Goal: Navigation & Orientation: Find specific page/section

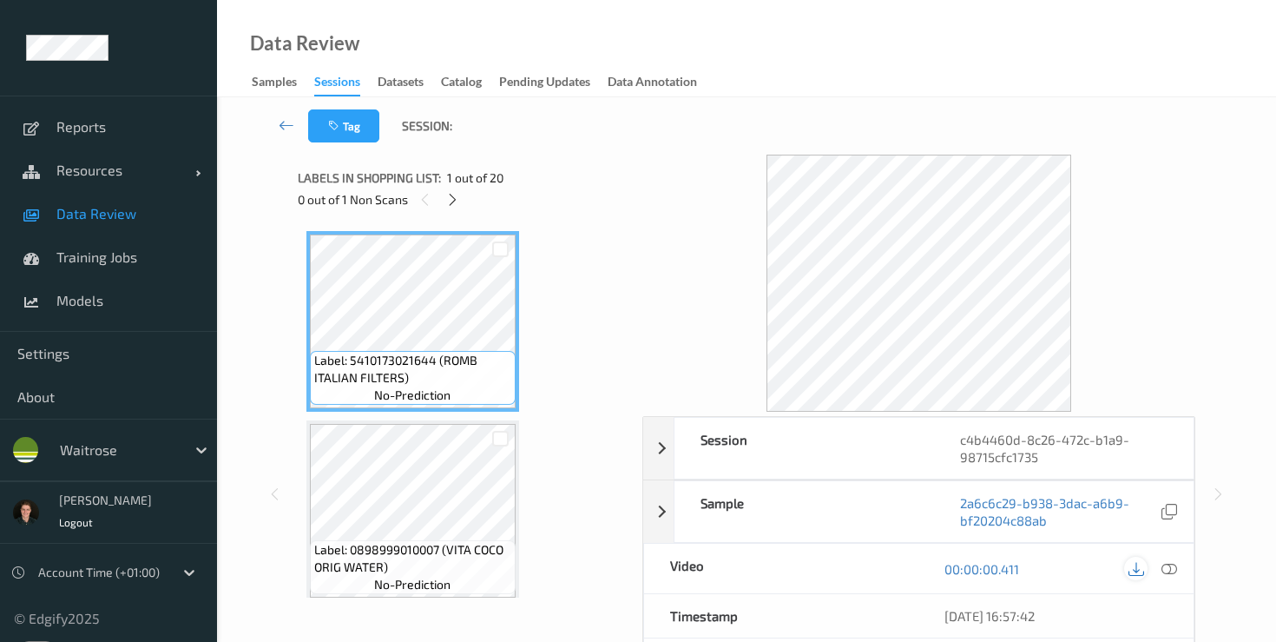
click at [1136, 568] on icon at bounding box center [1137, 569] width 16 height 16
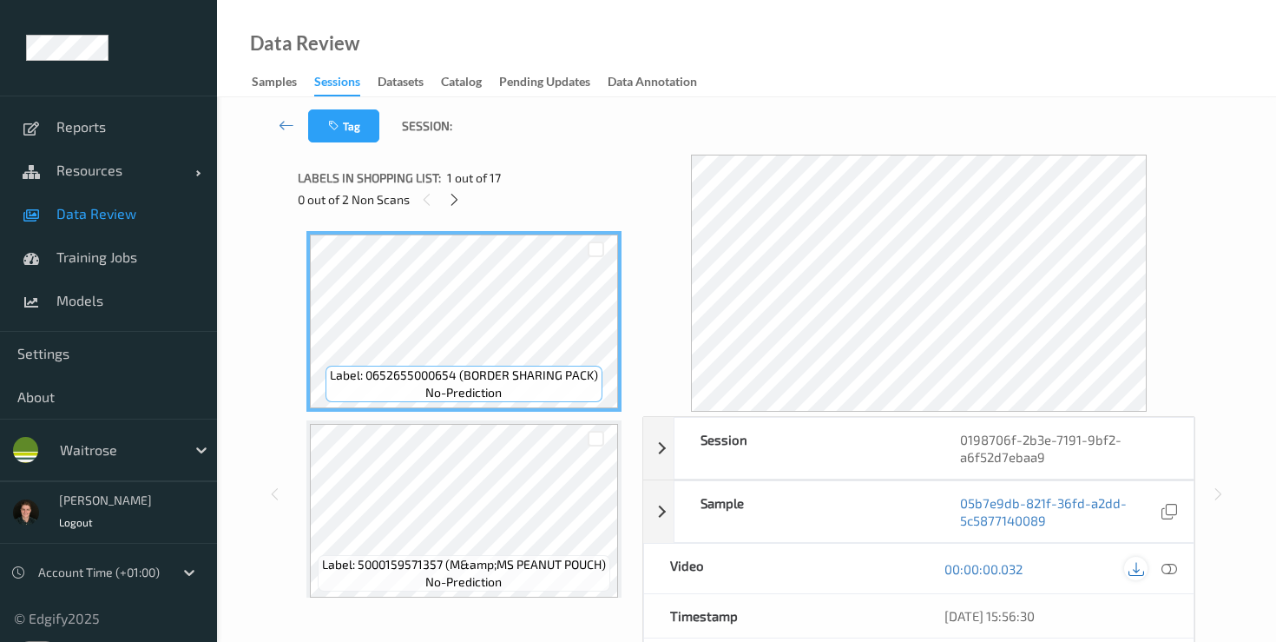
click at [1134, 569] on icon at bounding box center [1137, 569] width 16 height 16
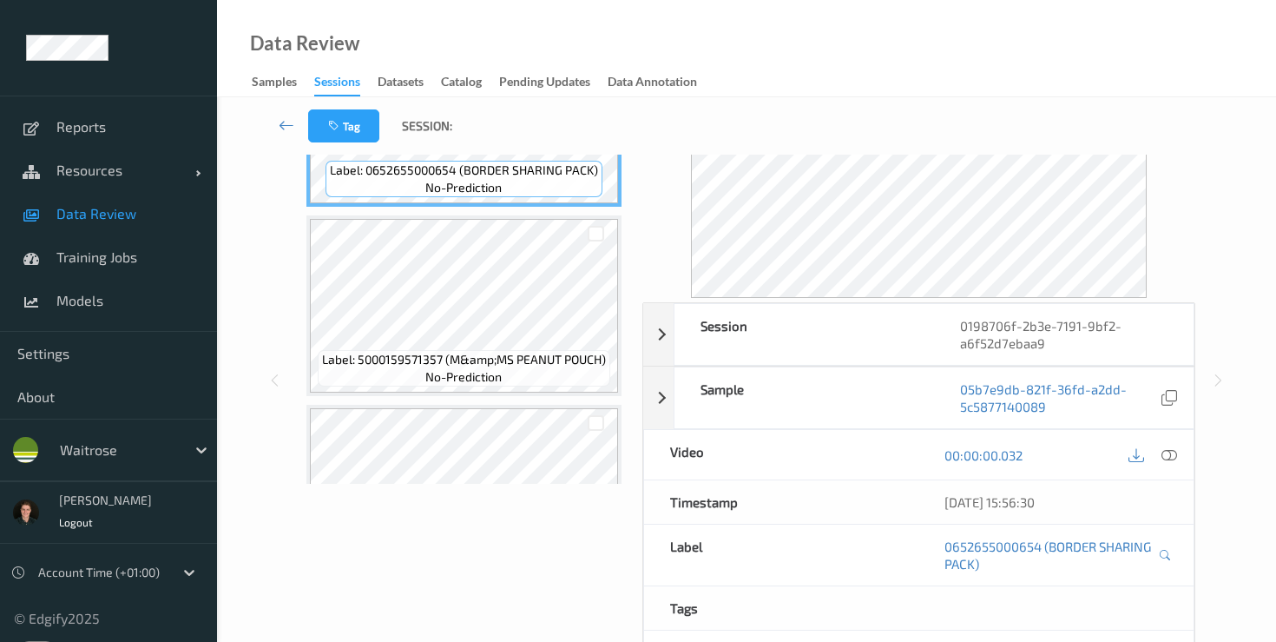
scroll to position [118, 0]
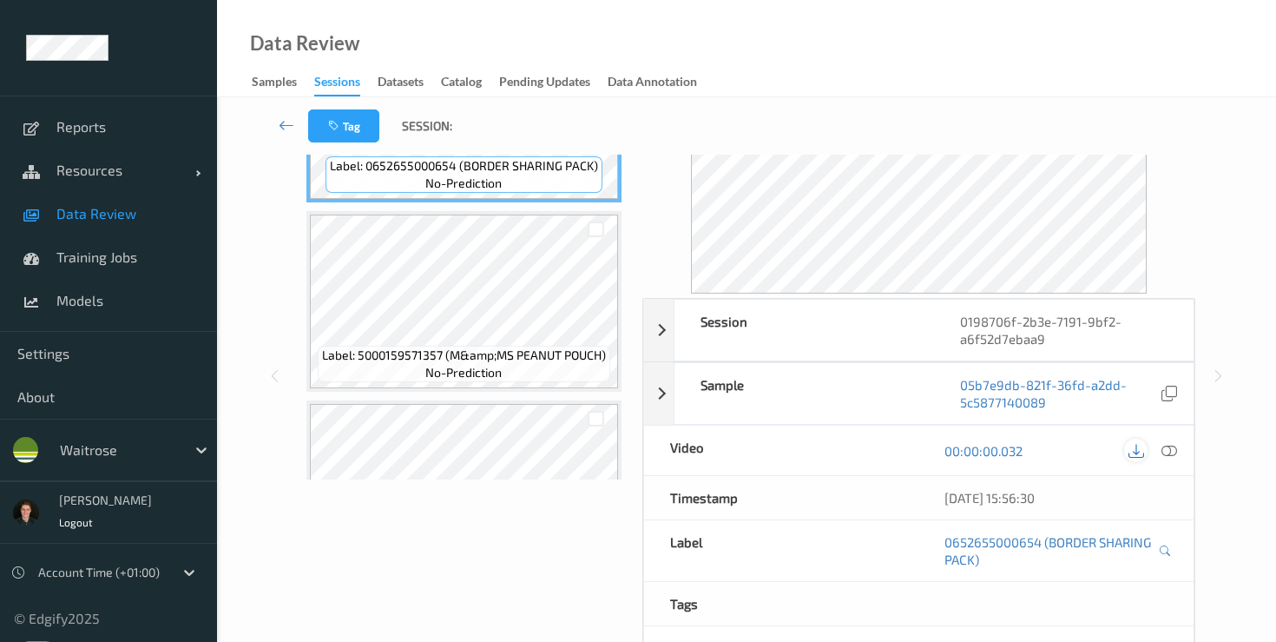
click at [1134, 451] on icon at bounding box center [1137, 451] width 16 height 16
click at [1147, 449] on div at bounding box center [1135, 449] width 23 height 23
click at [1136, 444] on icon at bounding box center [1137, 451] width 16 height 16
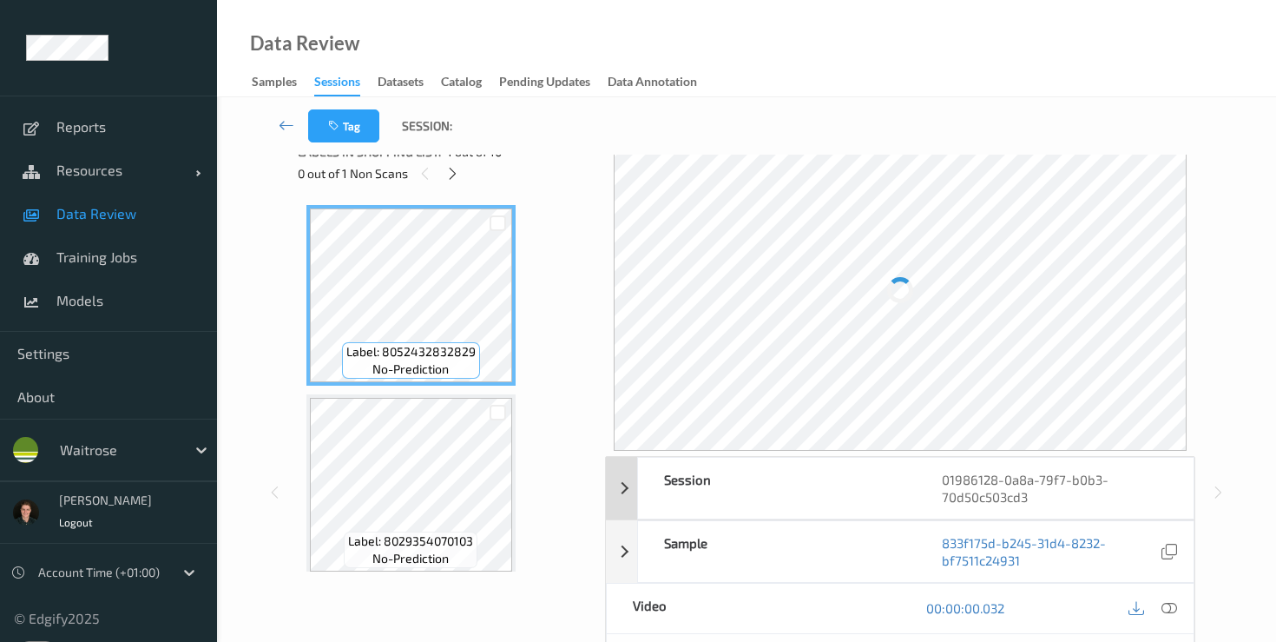
scroll to position [29, 0]
click at [1136, 606] on icon at bounding box center [1137, 605] width 16 height 16
